Goal: Obtain resource: Obtain resource

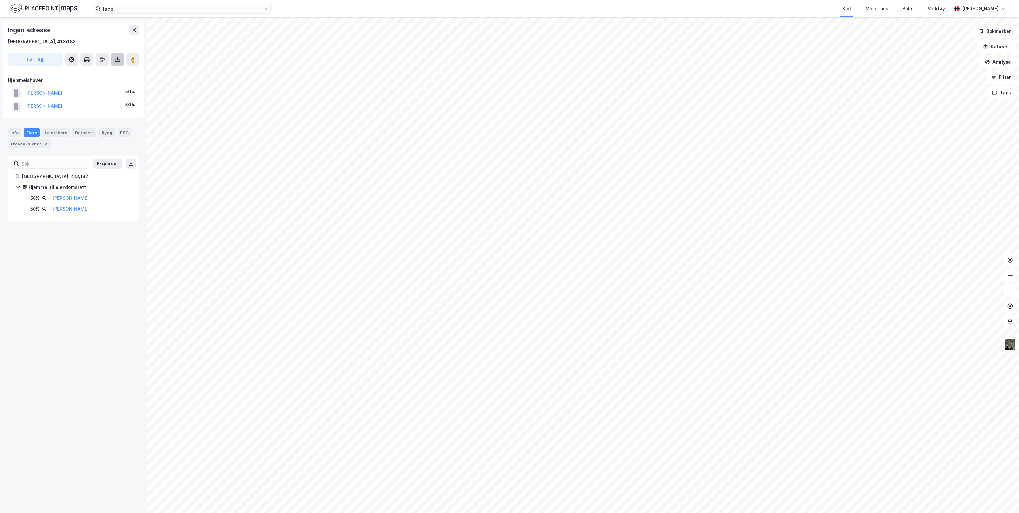
click at [118, 60] on icon at bounding box center [117, 59] width 1 height 4
click at [104, 71] on div "Last ned grunnbok" at bounding box center [85, 72] width 37 height 5
click at [14, 131] on div "Info" at bounding box center [14, 132] width 13 height 8
